Goal: Task Accomplishment & Management: Manage account settings

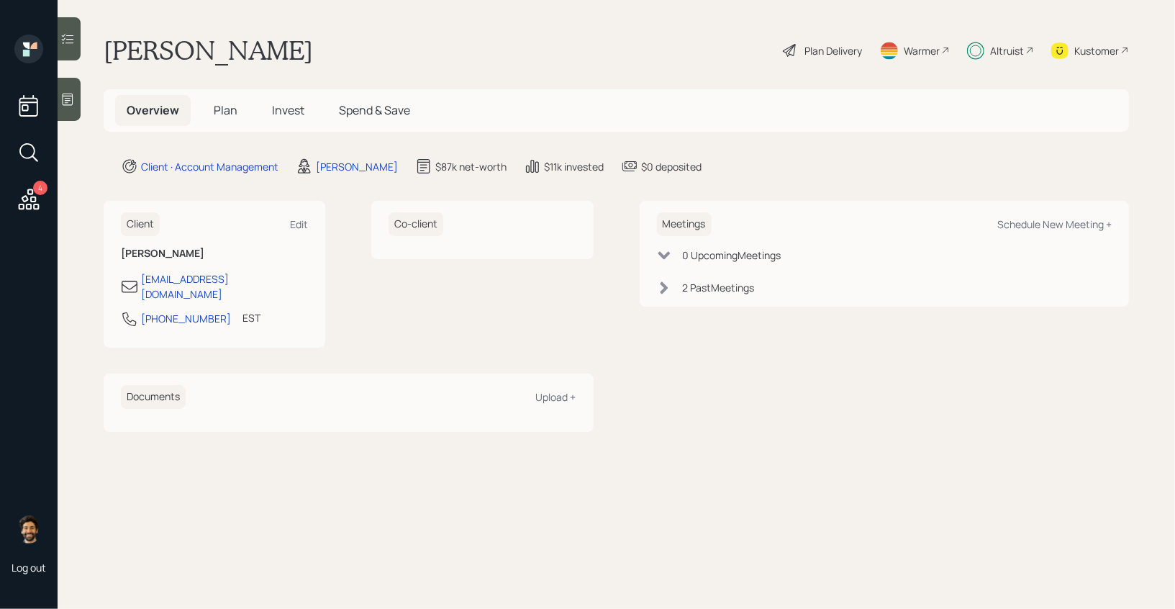
click at [290, 107] on span "Invest" at bounding box center [288, 110] width 32 height 16
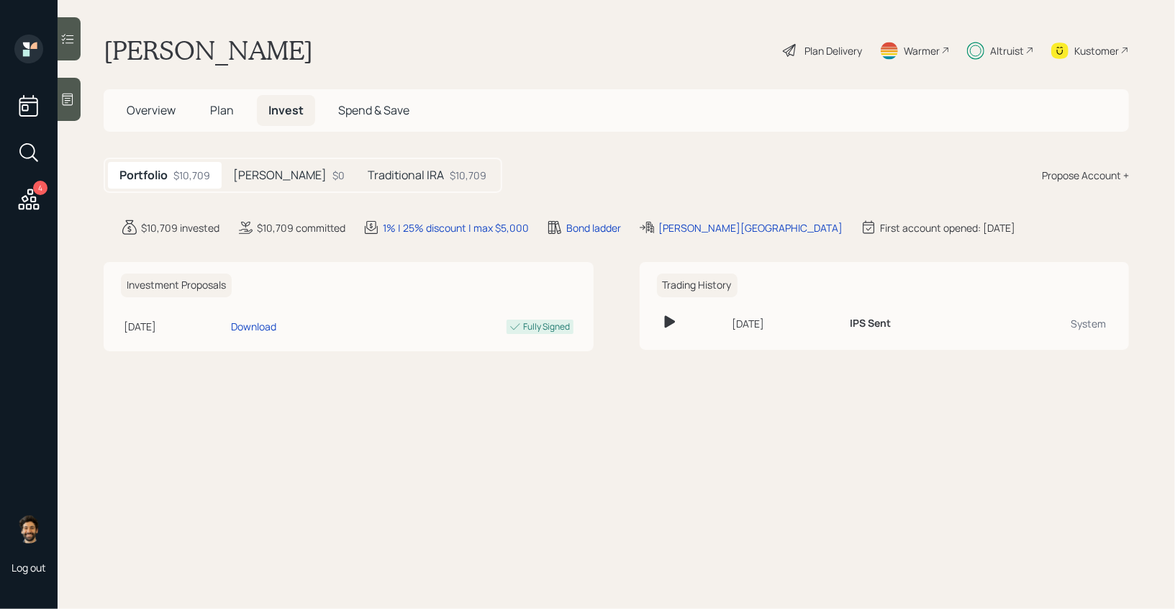
click at [368, 175] on h5 "Traditional IRA" at bounding box center [406, 175] width 76 height 14
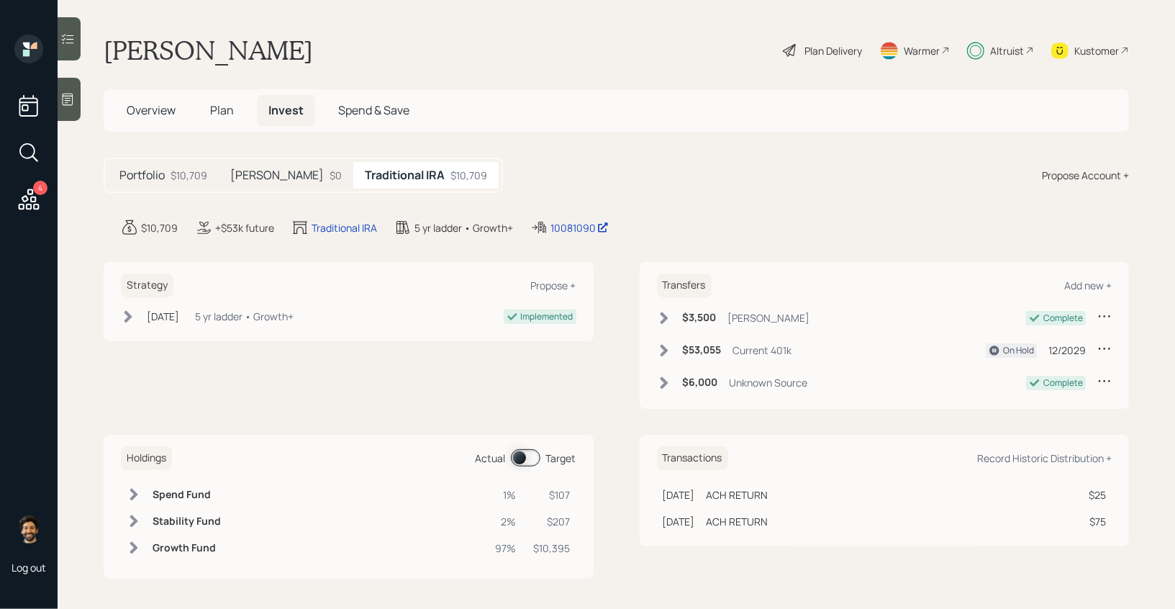
click at [1002, 50] on div "Altruist" at bounding box center [1007, 50] width 34 height 15
click at [1015, 51] on div "Altruist" at bounding box center [1007, 50] width 34 height 15
